Goal: Task Accomplishment & Management: Manage account settings

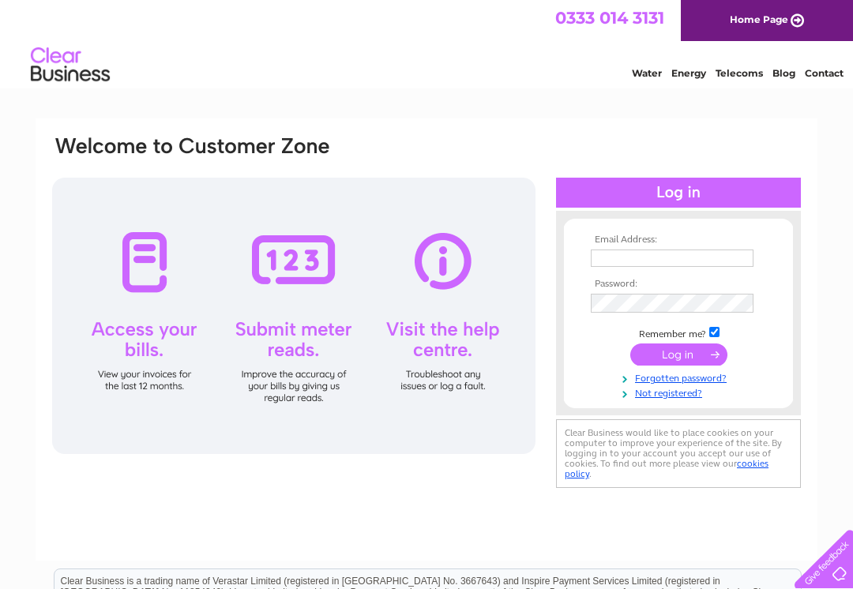
click at [596, 258] on input "text" at bounding box center [672, 258] width 163 height 17
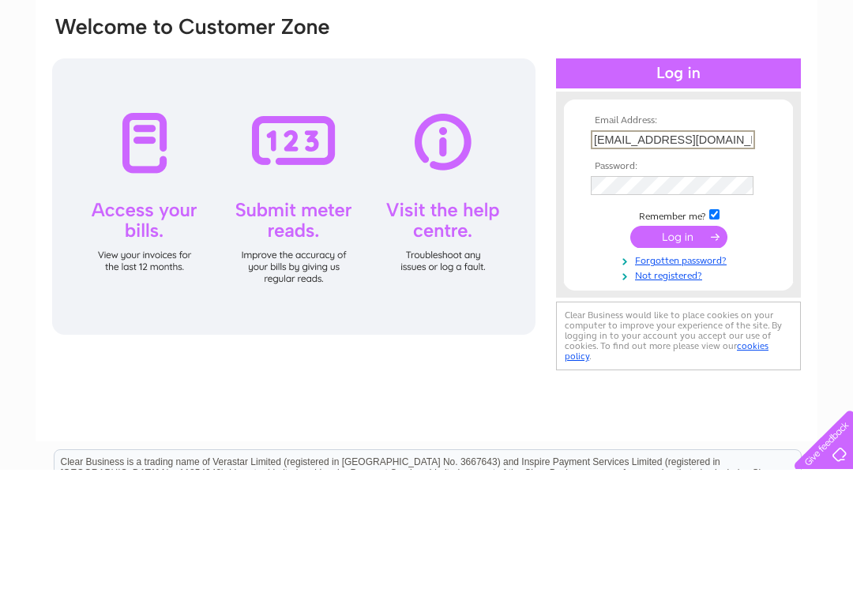
type input "[EMAIL_ADDRESS][DOMAIN_NAME]"
click at [681, 345] on input "submit" at bounding box center [679, 356] width 97 height 22
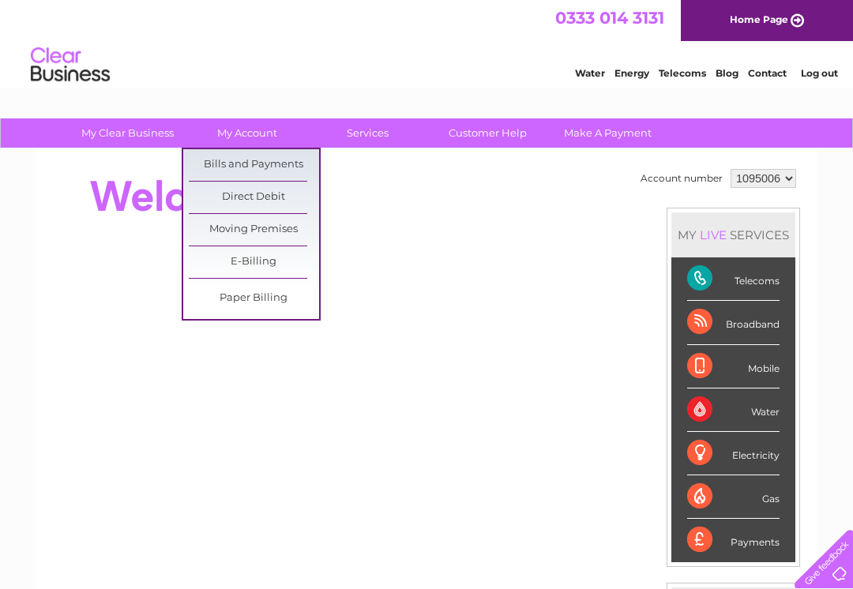
click at [279, 161] on link "Bills and Payments" at bounding box center [254, 165] width 130 height 32
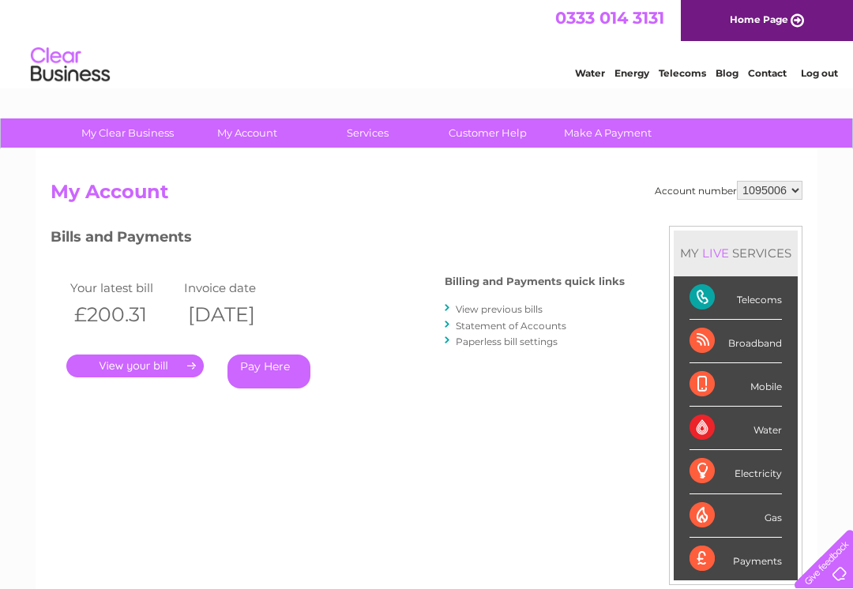
click at [134, 370] on link "." at bounding box center [134, 366] width 137 height 23
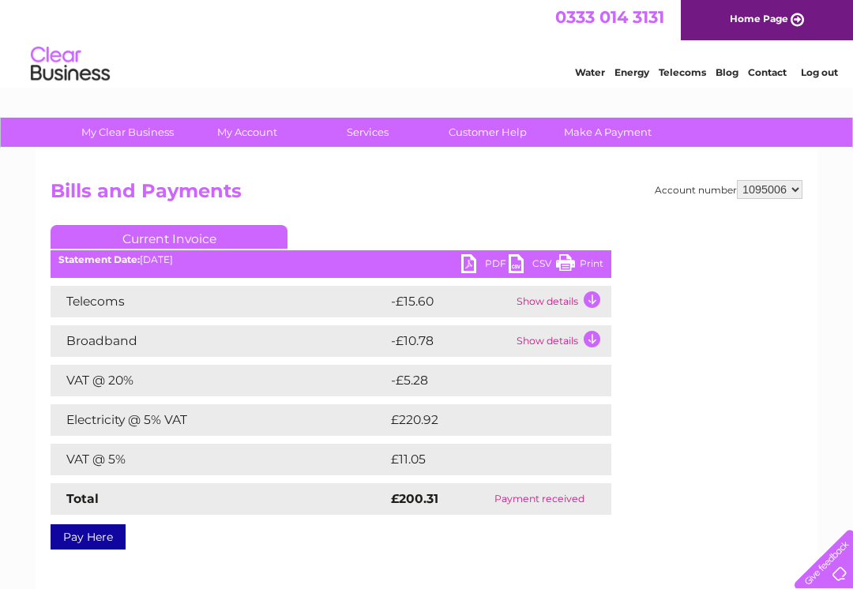
scroll to position [13, 0]
